Goal: Information Seeking & Learning: Check status

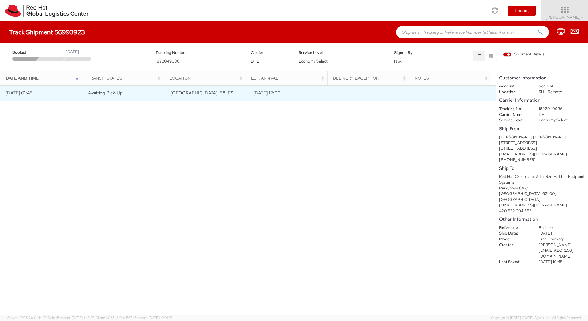
click at [94, 94] on span "Awaiting Pick-Up" at bounding box center [105, 93] width 35 height 6
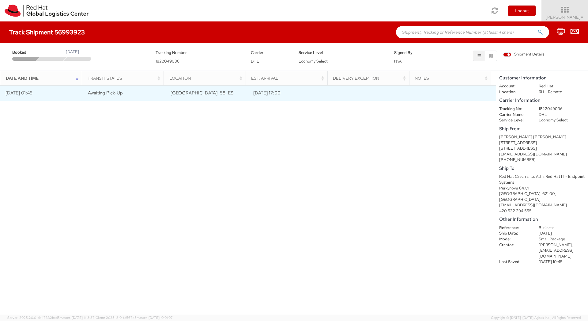
click at [14, 95] on td "[DATE] 01:45" at bounding box center [41, 92] width 83 height 15
